Goal: Information Seeking & Learning: Learn about a topic

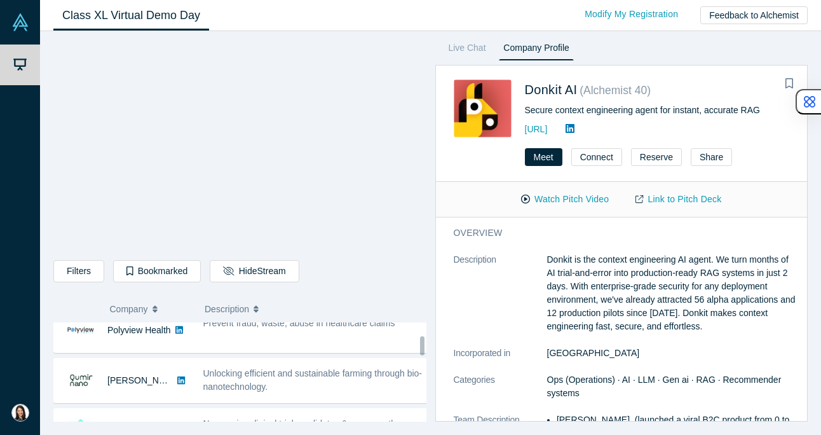
scroll to position [210, 0]
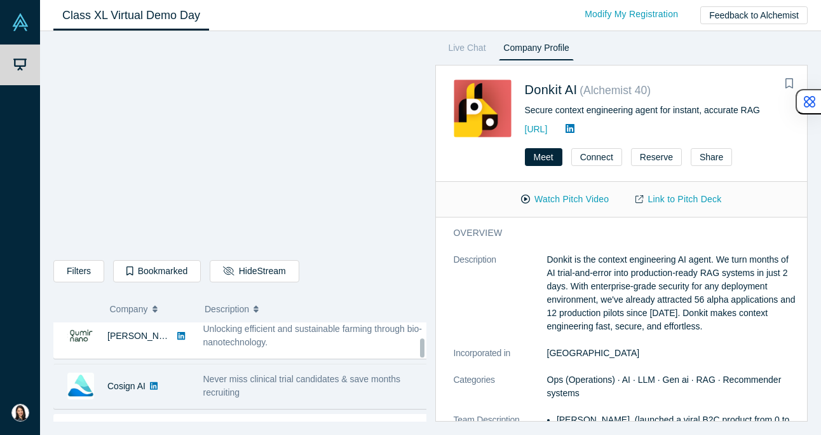
click at [169, 383] on div "Cosign AI" at bounding box center [122, 386] width 136 height 44
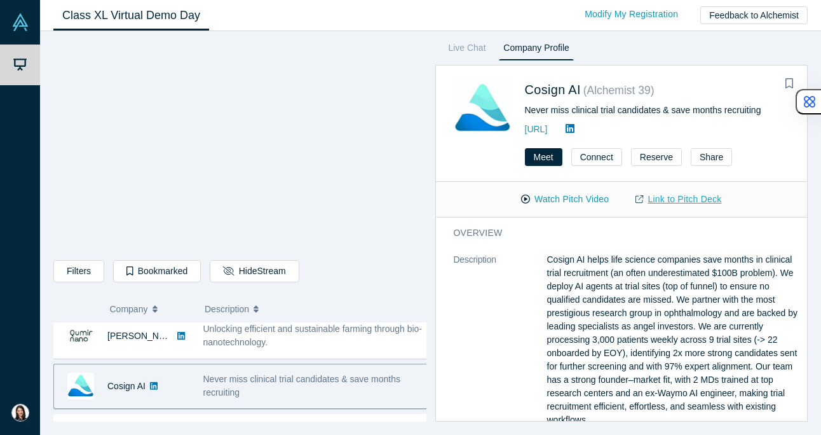
click at [676, 204] on link "Link to Pitch Deck" at bounding box center [678, 199] width 112 height 22
click at [534, 123] on div "[URL]" at bounding box center [657, 128] width 265 height 15
click at [539, 128] on link "[URL]" at bounding box center [536, 129] width 23 height 10
